Goal: Communication & Community: Answer question/provide support

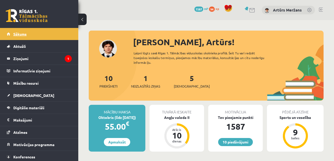
click at [67, 35] on link "Sākums" at bounding box center [39, 34] width 65 height 12
click at [49, 56] on legend "Ziņojumi 1" at bounding box center [42, 58] width 58 height 12
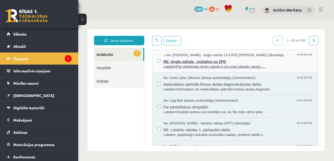
click at [181, 56] on span "No: Agnese Vaškūna - angļu valoda 12.b PDZ klase (Skolotājs)" at bounding box center [224, 55] width 120 height 5
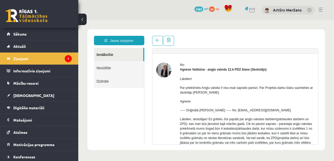
scroll to position [61, 0]
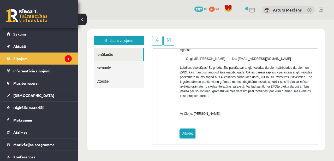
click at [186, 131] on link "Atbildēt" at bounding box center [187, 133] width 15 height 9
type input "**********"
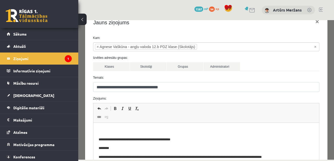
scroll to position [55, 0]
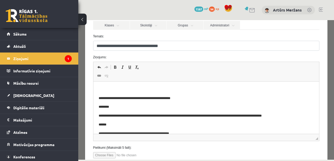
click at [148, 77] on span "Editor toolbars Undo Keyboard shortcut Command+Z Redo Keyboard shortcut Command…" at bounding box center [206, 72] width 226 height 20
click at [148, 84] on html "**********" at bounding box center [206, 135] width 226 height 108
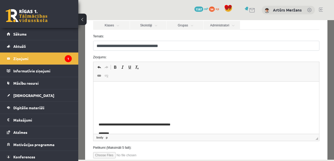
click at [141, 86] on html "**********" at bounding box center [206, 148] width 226 height 134
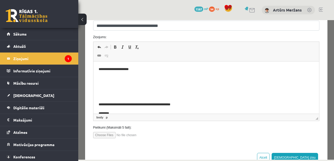
scroll to position [92, 0]
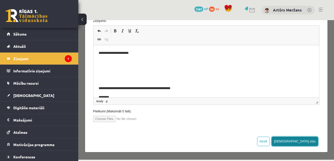
click at [313, 139] on button "Sūtīt ziņu" at bounding box center [295, 141] width 46 height 9
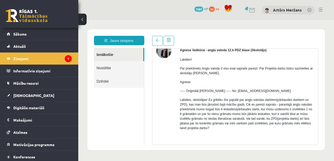
scroll to position [0, 0]
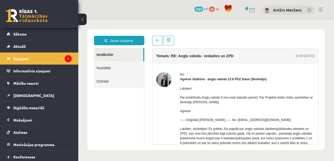
click at [110, 67] on link "Nosūtītie" at bounding box center [119, 67] width 50 height 13
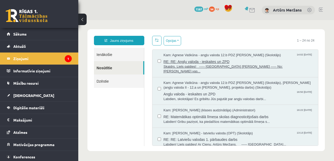
click at [196, 61] on span "RE: RE: Angļu valoda - ieskaites un ZPD" at bounding box center [239, 61] width 150 height 7
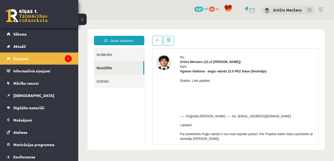
scroll to position [18, 0]
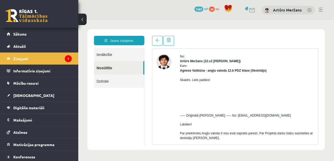
click at [117, 62] on link "Nosūtītie" at bounding box center [118, 67] width 49 height 13
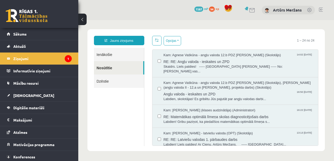
scroll to position [0, 0]
click at [118, 57] on link "Ienākošie" at bounding box center [119, 54] width 50 height 13
click at [116, 57] on link "Ienākošie" at bounding box center [119, 54] width 50 height 13
click at [106, 54] on link "Ienākošie" at bounding box center [119, 54] width 50 height 13
click at [107, 71] on link "Nosūtītie" at bounding box center [118, 67] width 49 height 13
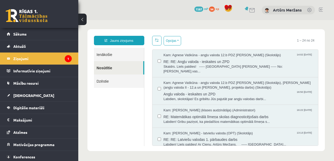
click at [115, 54] on link "Ienākošie" at bounding box center [119, 54] width 50 height 13
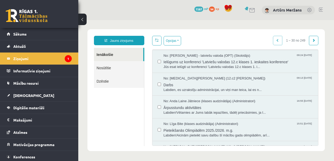
scroll to position [158, 0]
click at [177, 87] on span "Darbs" at bounding box center [239, 85] width 150 height 7
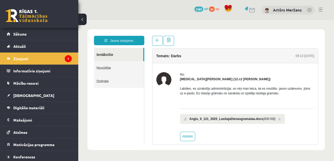
scroll to position [0, 0]
click at [114, 56] on link "Ienākošie" at bounding box center [118, 54] width 49 height 13
click at [107, 68] on link "Nosūtītie" at bounding box center [119, 67] width 50 height 13
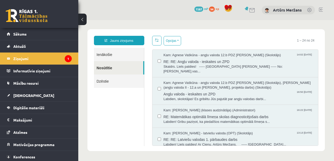
click at [118, 56] on link "Ienākošie" at bounding box center [119, 54] width 50 height 13
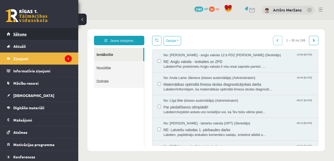
click at [15, 34] on span "Sākums" at bounding box center [19, 34] width 13 height 5
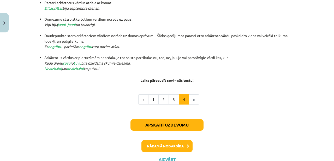
scroll to position [167, 0]
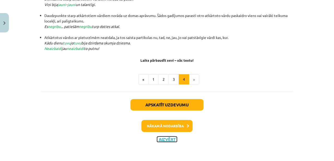
click at [170, 139] on button "Aizvērt" at bounding box center [167, 139] width 20 height 5
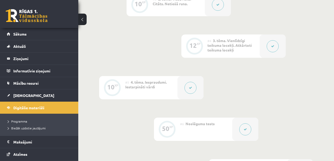
scroll to position [252, 0]
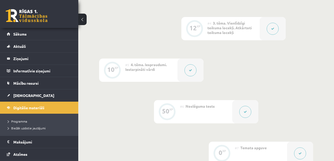
click at [183, 69] on div at bounding box center [191, 69] width 26 height 23
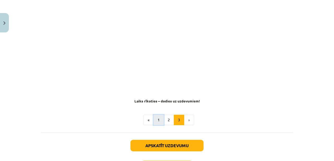
click at [156, 122] on button "1" at bounding box center [159, 120] width 10 height 10
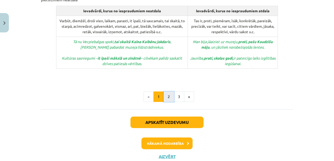
click at [168, 91] on button "2" at bounding box center [169, 96] width 10 height 10
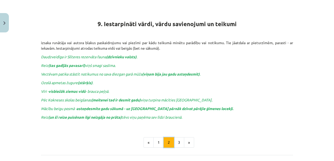
scroll to position [99, 0]
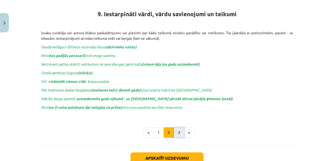
click at [183, 130] on button "3" at bounding box center [179, 132] width 10 height 10
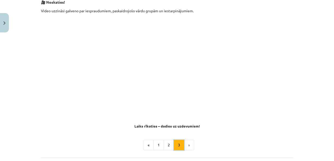
scroll to position [93, 0]
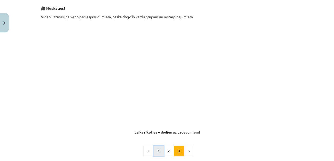
click at [158, 151] on button "1" at bounding box center [159, 151] width 10 height 10
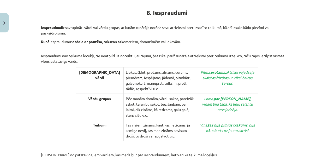
scroll to position [92, 0]
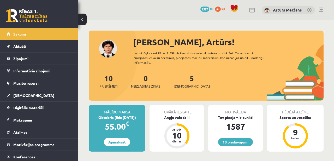
click at [16, 16] on link at bounding box center [27, 15] width 42 height 13
click at [48, 13] on div "10 Dāvanas 1587 mP 94 xp" at bounding box center [39, 14] width 78 height 28
click at [28, 14] on link at bounding box center [27, 15] width 42 height 13
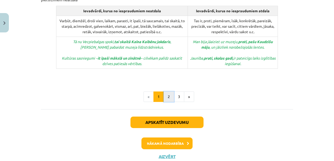
click at [172, 91] on button "2" at bounding box center [169, 96] width 10 height 10
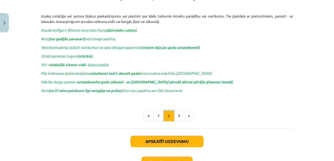
scroll to position [93, 0]
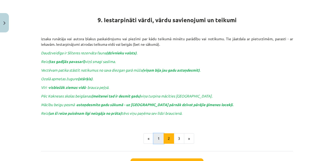
click at [156, 140] on button "1" at bounding box center [159, 138] width 10 height 10
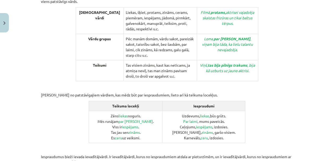
scroll to position [154, 0]
click at [290, 32] on div "8. Iespraudumi Iespraudumi ir savrupināti vārdi vai vārdu grupas, ar kurām runā…" at bounding box center [167, 90] width 252 height 302
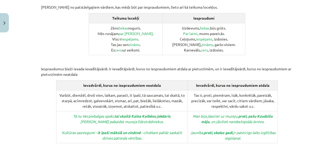
scroll to position [241, 0]
